Goal: Obtain resource: Download file/media

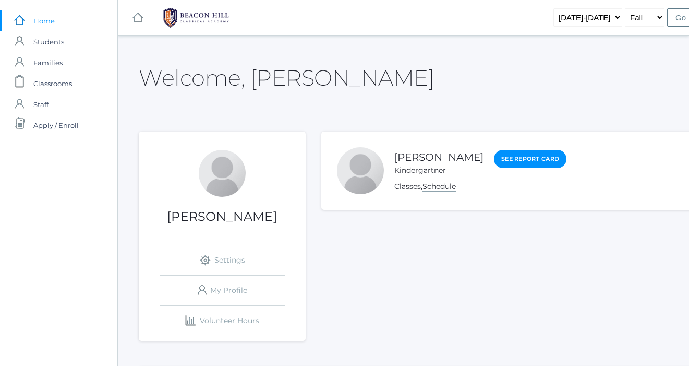
click at [428, 186] on link "Schedule" at bounding box center [438, 186] width 33 height 10
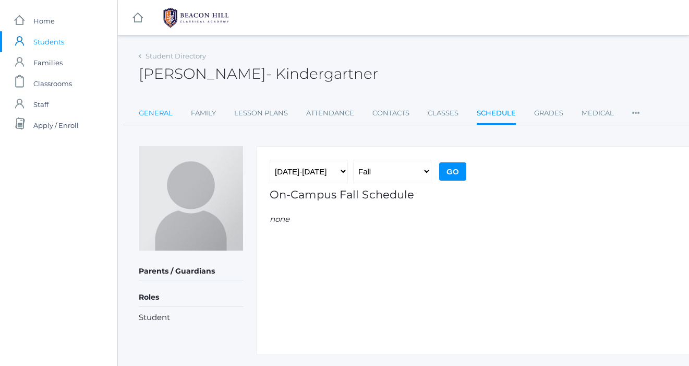
click at [146, 111] on link "General" at bounding box center [156, 113] width 34 height 21
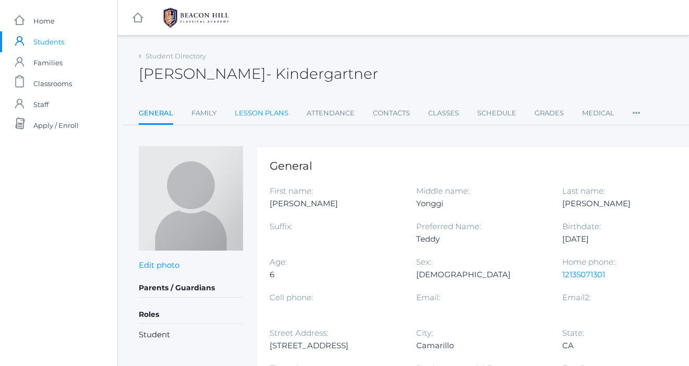
click at [265, 108] on link "Lesson Plans" at bounding box center [262, 113] width 54 height 21
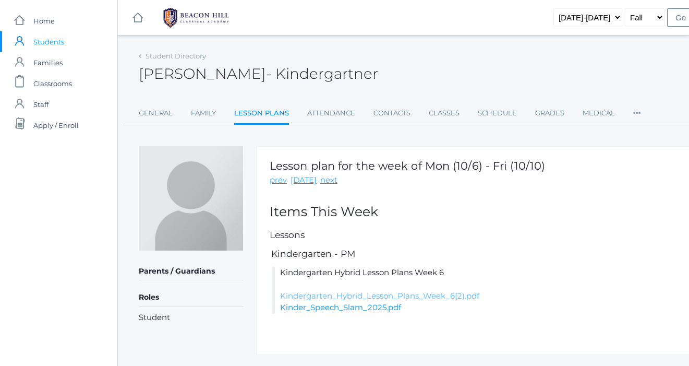
click at [358, 290] on link "Kindergarten_Hybrid_Lesson_Plans_Week_6(2).pdf" at bounding box center [379, 295] width 199 height 10
click at [351, 310] on link "Kinder_Speech_Slam_2025.pdf" at bounding box center [340, 307] width 121 height 10
